Goal: Navigation & Orientation: Find specific page/section

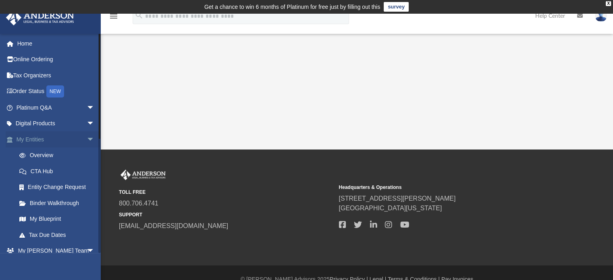
click at [32, 138] on link "My Entities arrow_drop_down" at bounding box center [56, 139] width 101 height 16
click at [26, 43] on link "Home" at bounding box center [56, 43] width 101 height 16
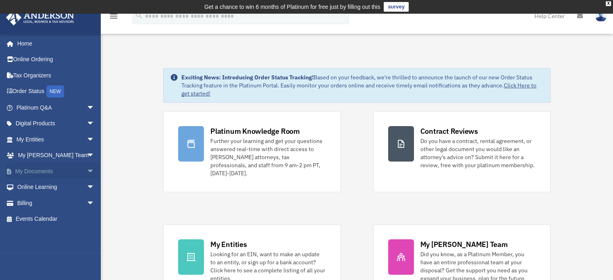
click at [87, 169] on span "arrow_drop_down" at bounding box center [95, 171] width 16 height 17
click at [28, 172] on link "My Documents arrow_drop_up" at bounding box center [56, 171] width 101 height 16
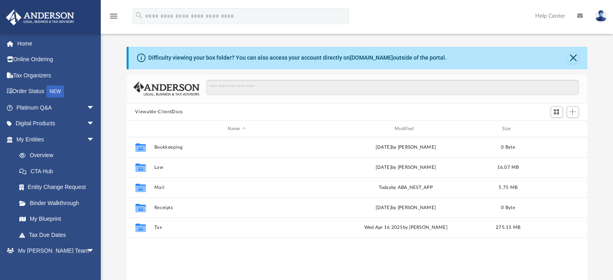
scroll to position [18, 0]
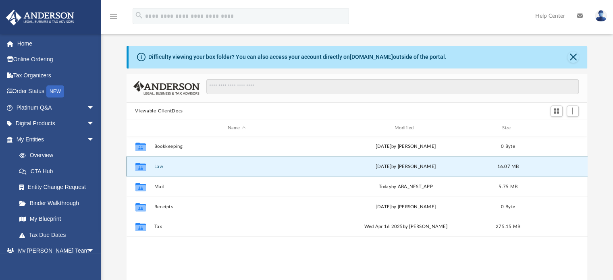
click at [157, 164] on button "Law" at bounding box center [236, 166] width 165 height 5
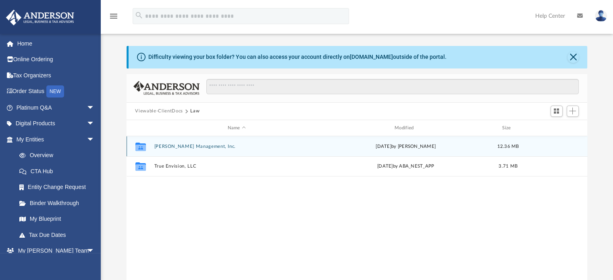
click at [182, 148] on button "Destiny Aung Management, Inc." at bounding box center [236, 146] width 165 height 5
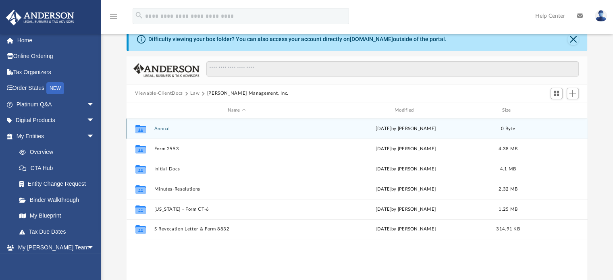
scroll to position [35, 0]
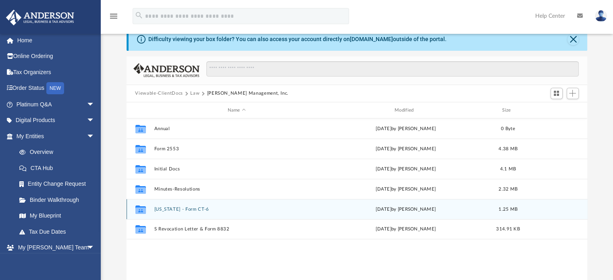
click at [170, 210] on button "New York - Form CT-6" at bounding box center [236, 209] width 165 height 5
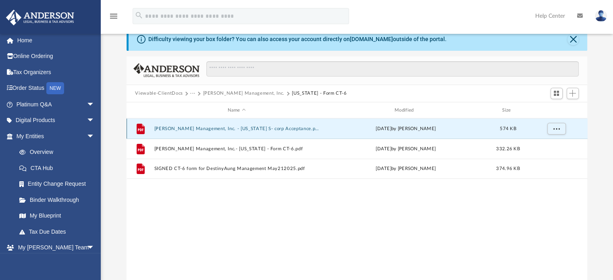
click at [194, 129] on button "Destiny Aung Management, Inc. - New York S- corp Acceptance.pdf" at bounding box center [236, 128] width 165 height 5
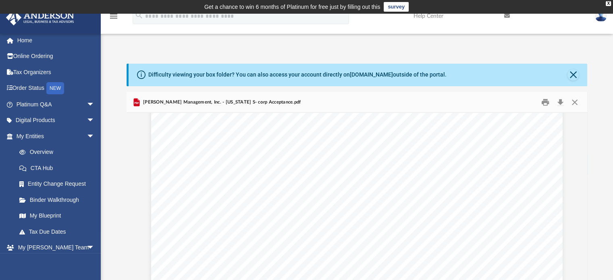
scroll to position [0, 0]
click at [571, 71] on button "Close" at bounding box center [572, 74] width 11 height 11
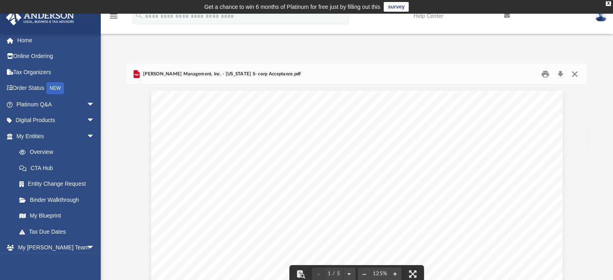
click at [575, 74] on button "Close" at bounding box center [574, 74] width 15 height 12
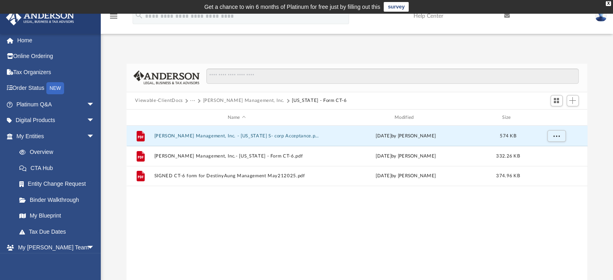
click at [163, 100] on button "Viewable-ClientDocs" at bounding box center [159, 100] width 48 height 7
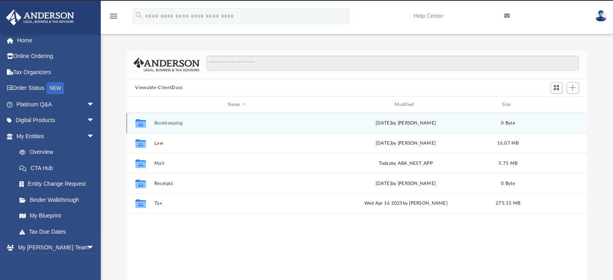
scroll to position [12, 0]
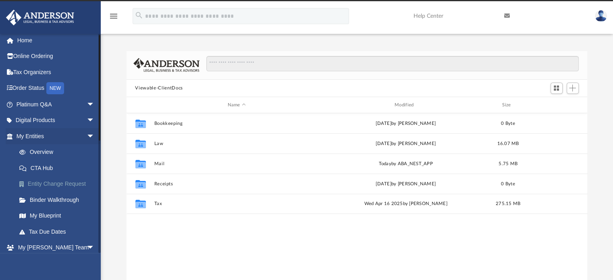
click at [67, 185] on link "Entity Change Request" at bounding box center [59, 184] width 96 height 16
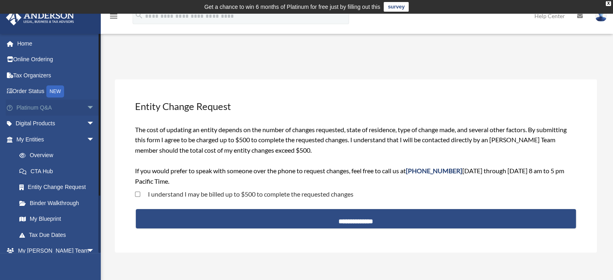
click at [33, 106] on link "Platinum Q&A arrow_drop_down" at bounding box center [56, 108] width 101 height 16
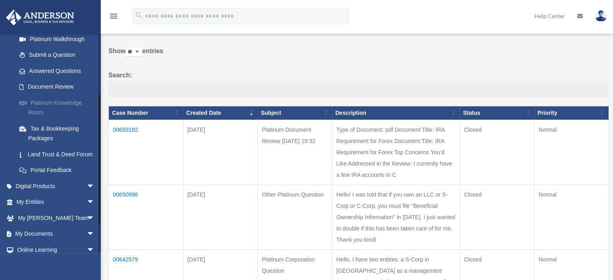
scroll to position [100, 0]
click at [64, 102] on link "Platinum Knowledge Room" at bounding box center [59, 108] width 96 height 26
